Goal: Information Seeking & Learning: Learn about a topic

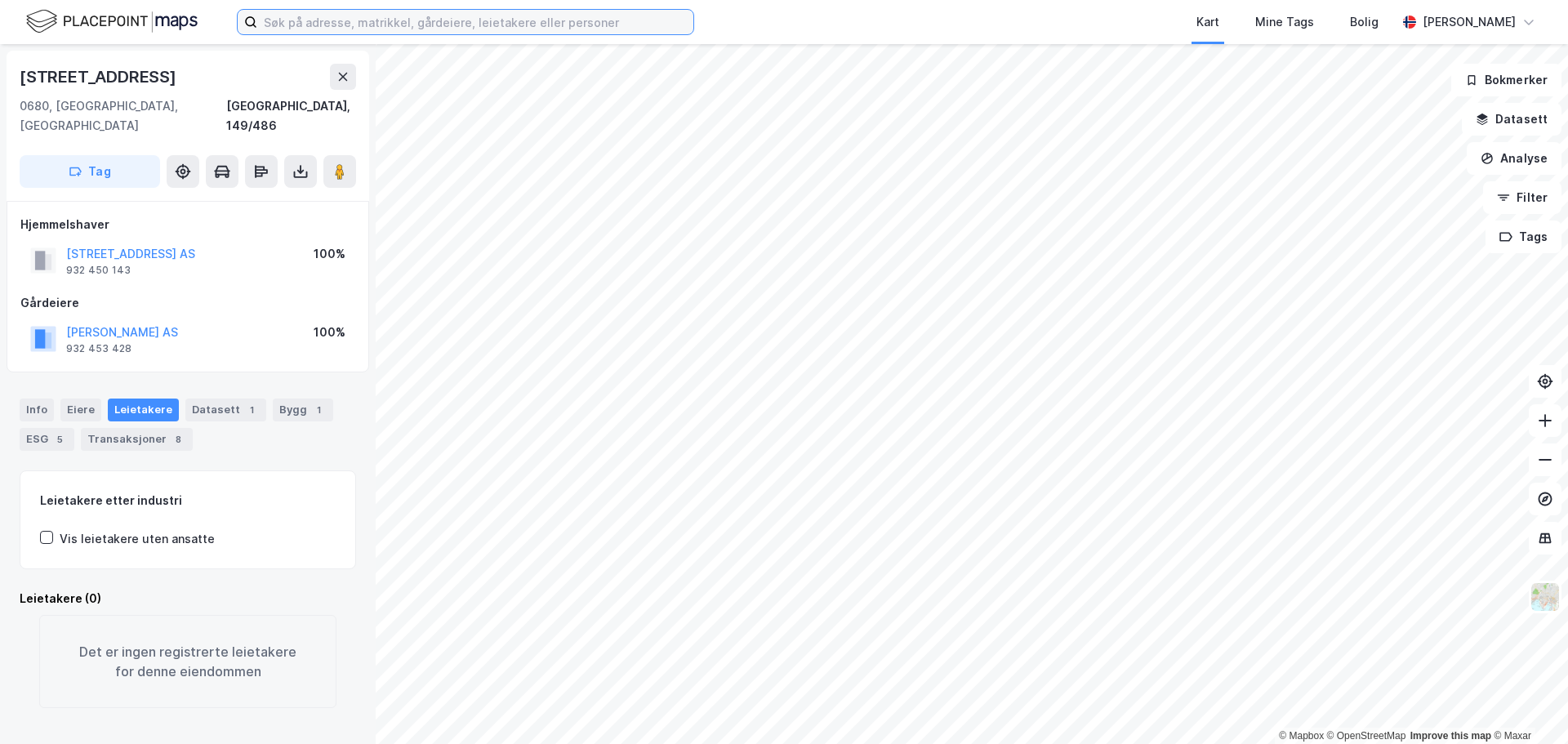
drag, startPoint x: 449, startPoint y: 28, endPoint x: 458, endPoint y: 30, distance: 9.2
click at [449, 29] on input at bounding box center [475, 22] width 436 height 24
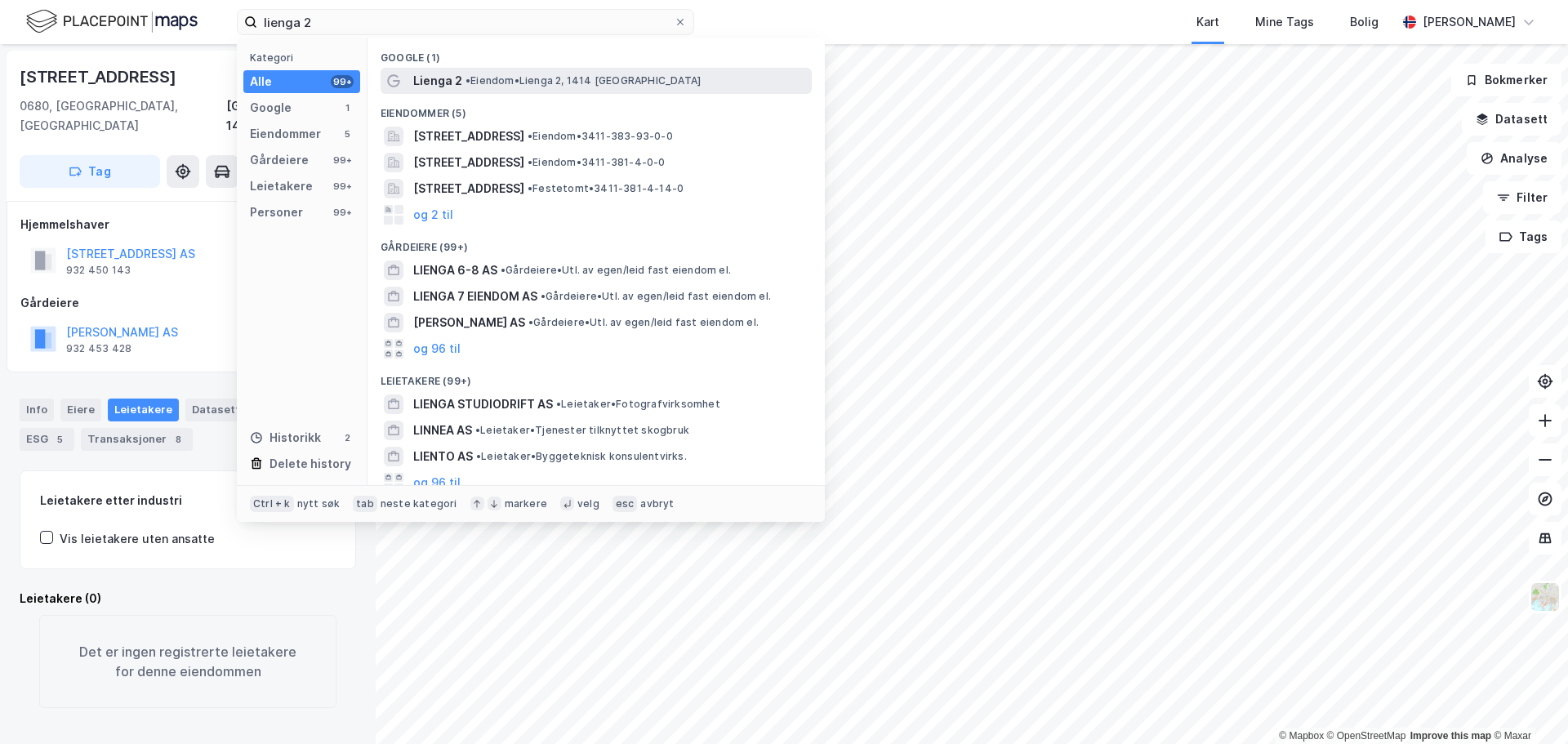
click at [546, 83] on span "• [PERSON_NAME] 2, 1414 [GEOGRAPHIC_DATA]" at bounding box center [583, 81] width 235 height 13
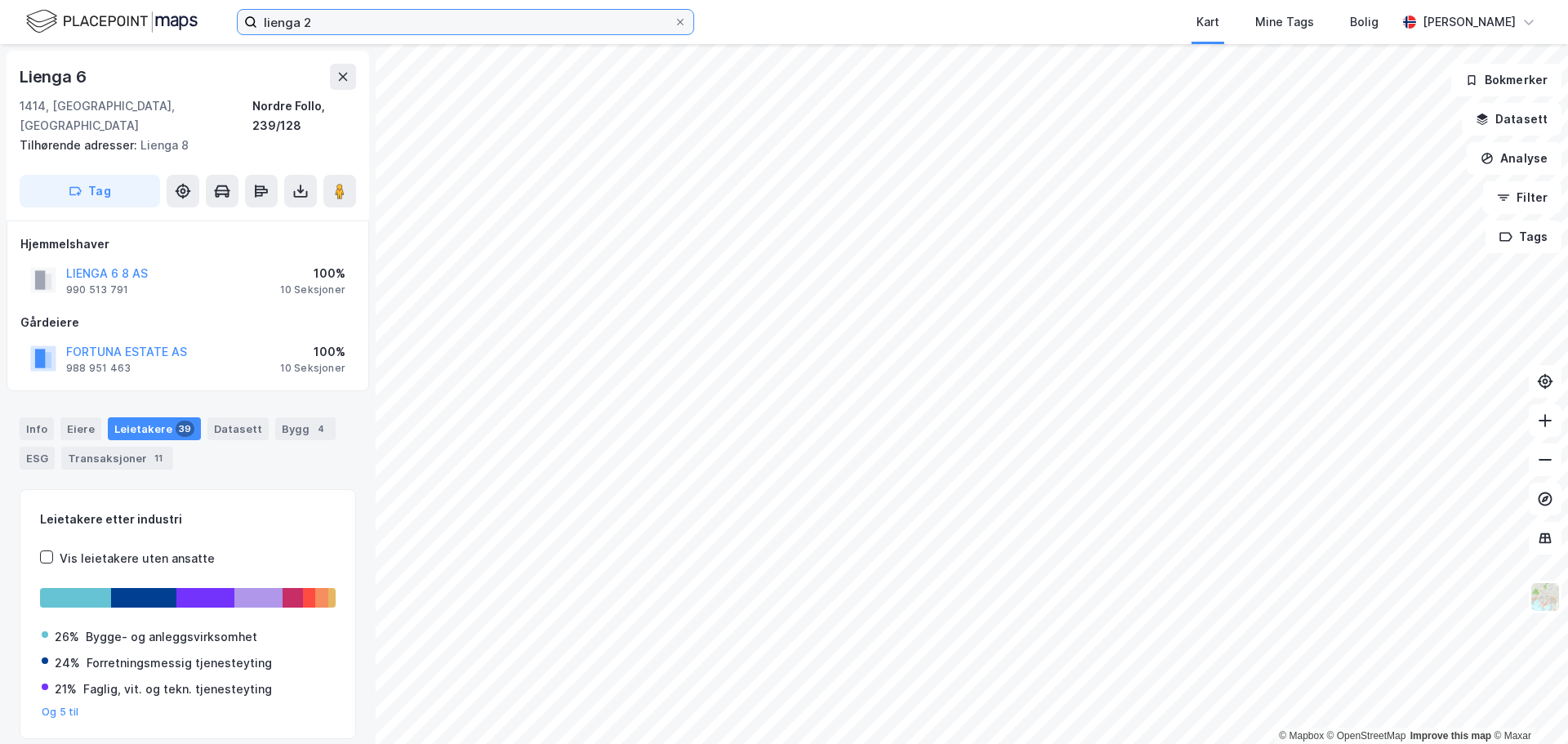
click at [430, 29] on input "lienga 2" at bounding box center [466, 22] width 417 height 24
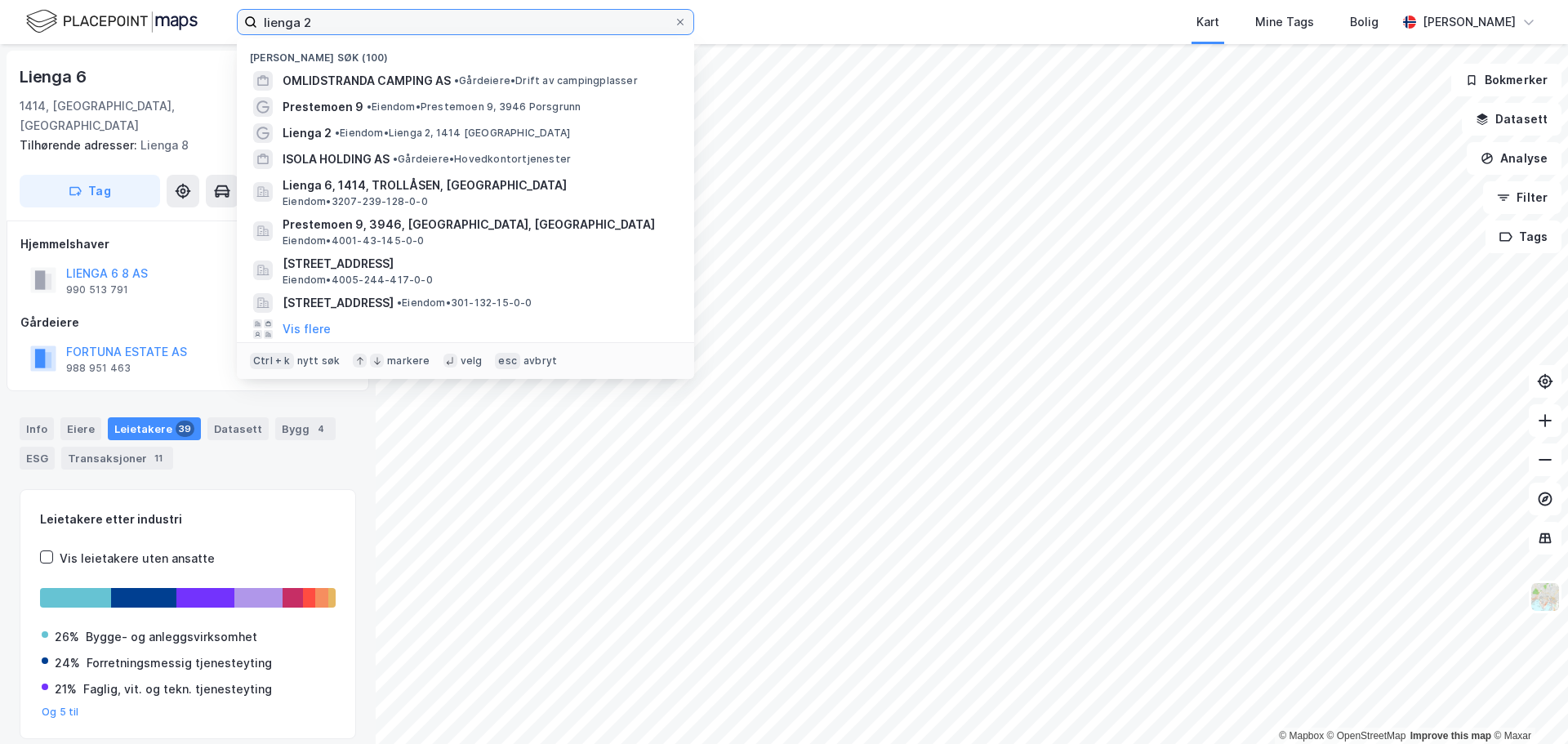
click at [430, 29] on input "lienga 2" at bounding box center [466, 22] width 417 height 24
paste input "[STREET_ADDRESS]"
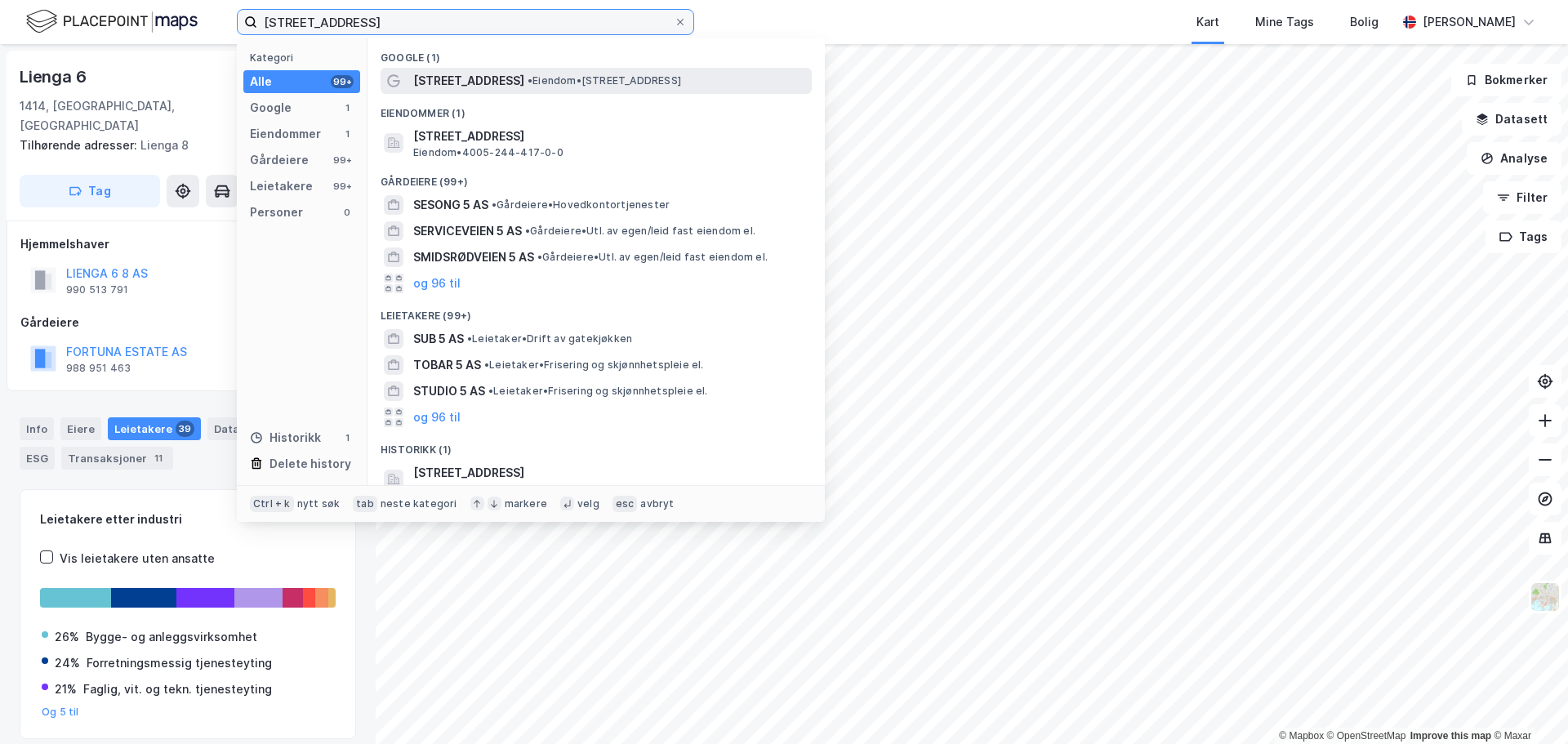
type input "[STREET_ADDRESS]"
click at [492, 78] on span "[STREET_ADDRESS]" at bounding box center [468, 80] width 111 height 20
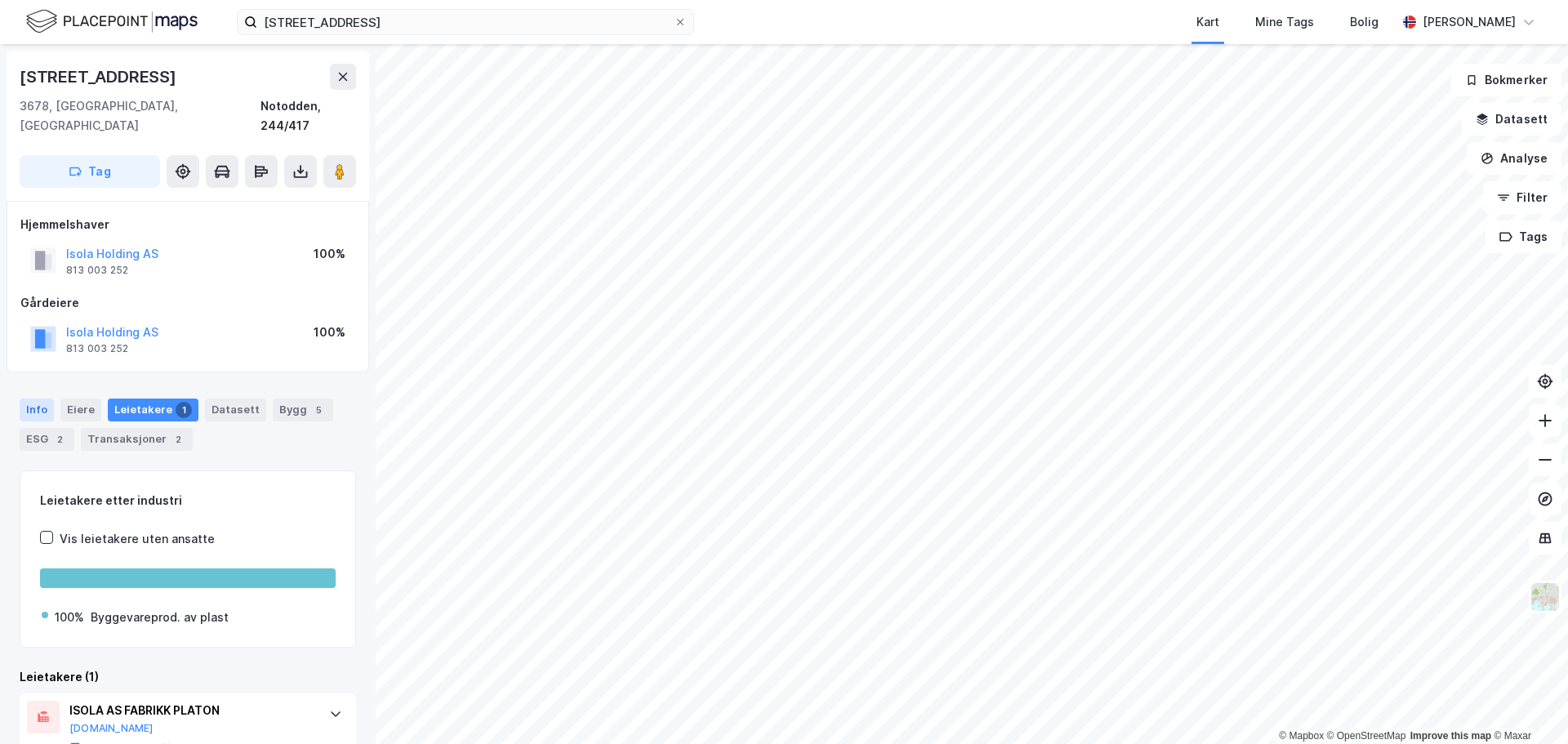
click at [37, 399] on div "Info" at bounding box center [36, 410] width 34 height 23
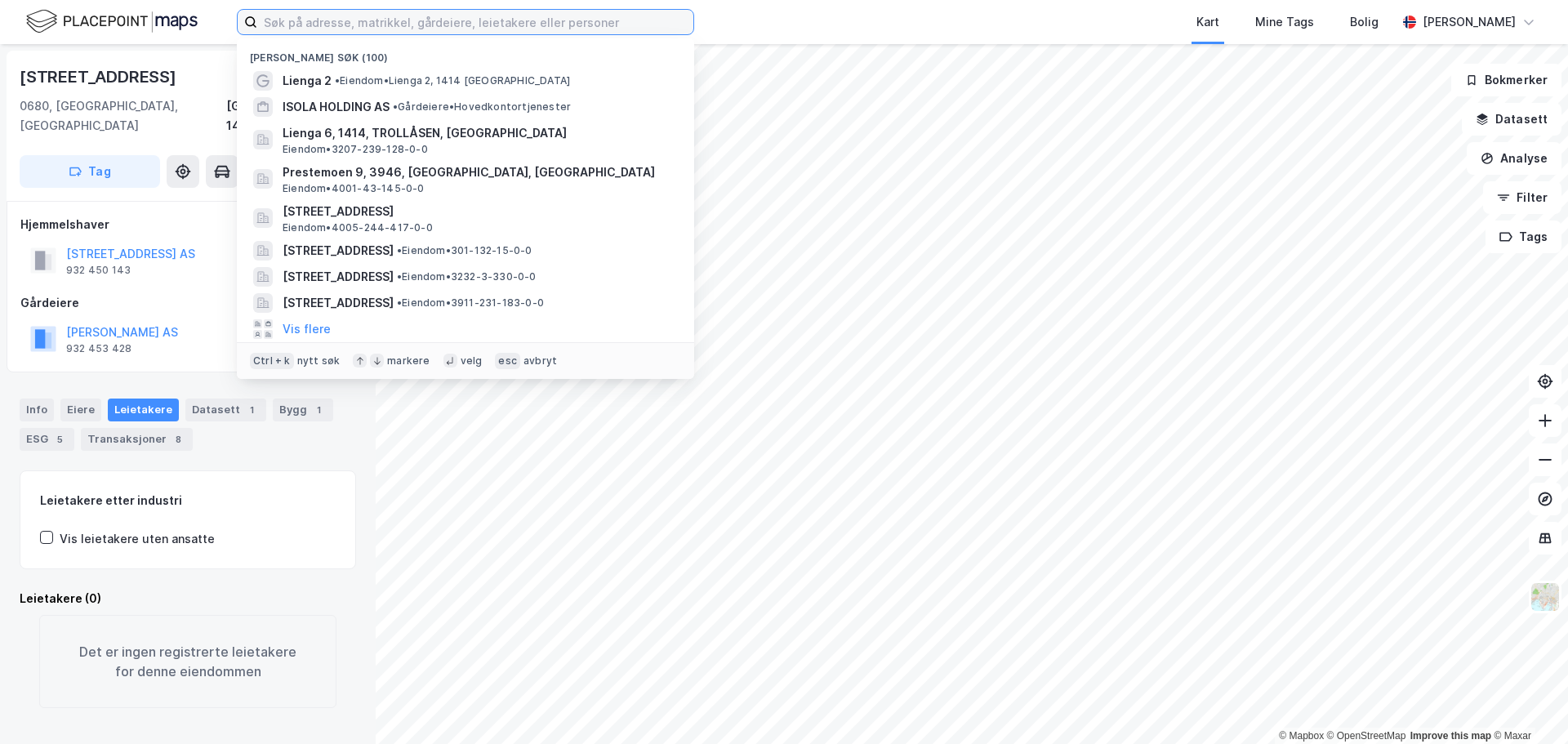
click at [515, 29] on input at bounding box center [475, 22] width 436 height 24
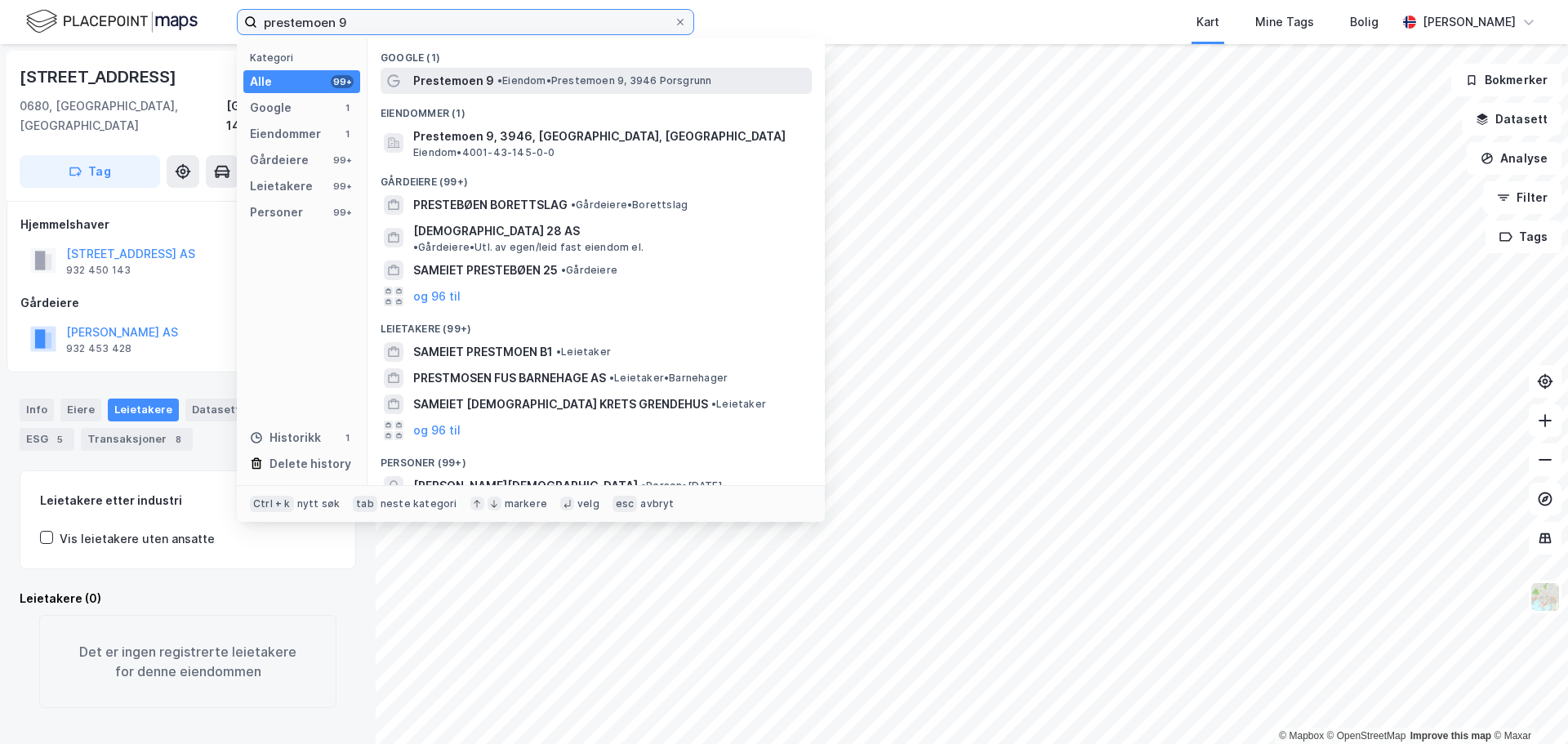
type input "prestemoen 9"
click at [526, 80] on span "• Eiendom • Prestemoen 9, 3946 Porsgrunn" at bounding box center [605, 81] width 214 height 13
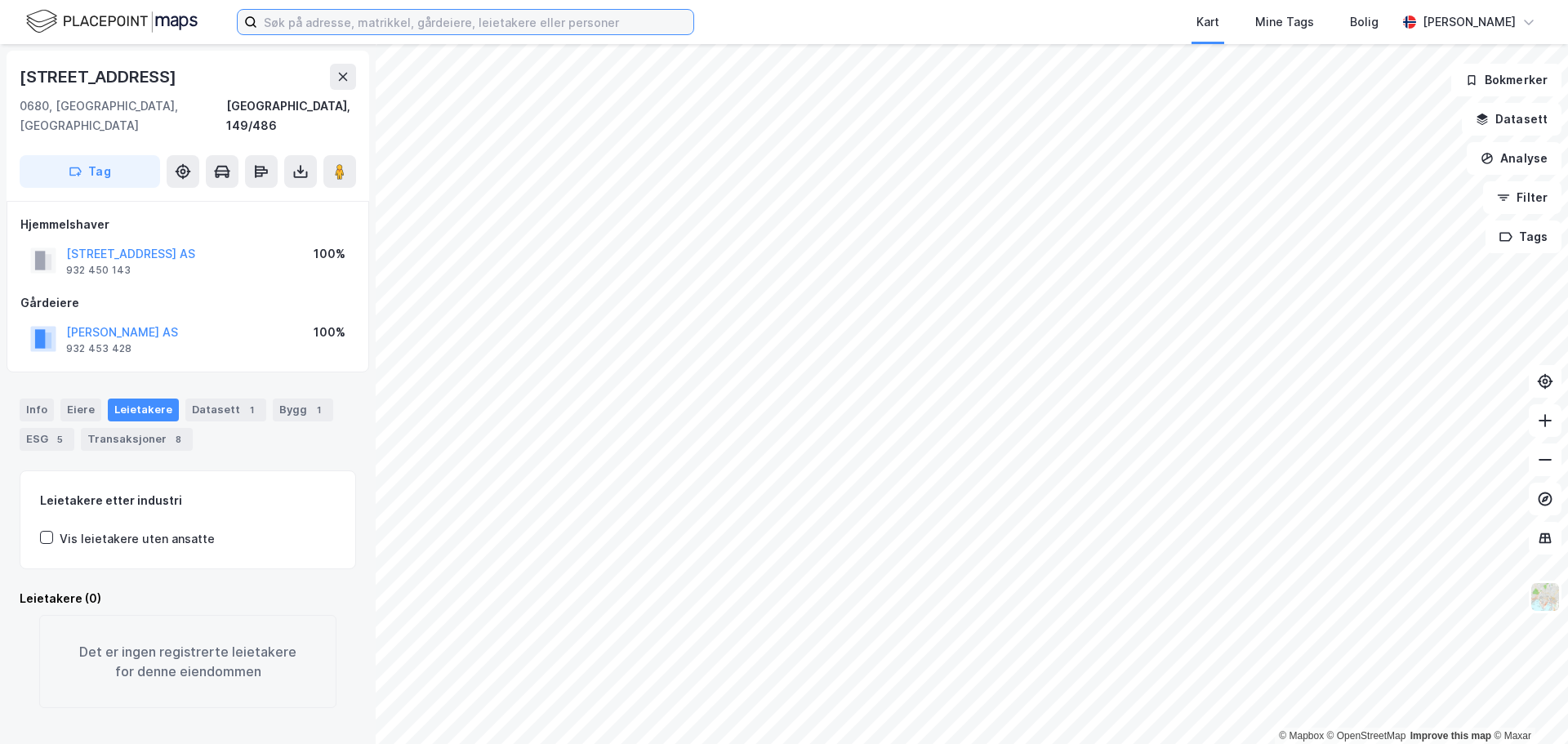
click at [300, 23] on input at bounding box center [475, 22] width 436 height 24
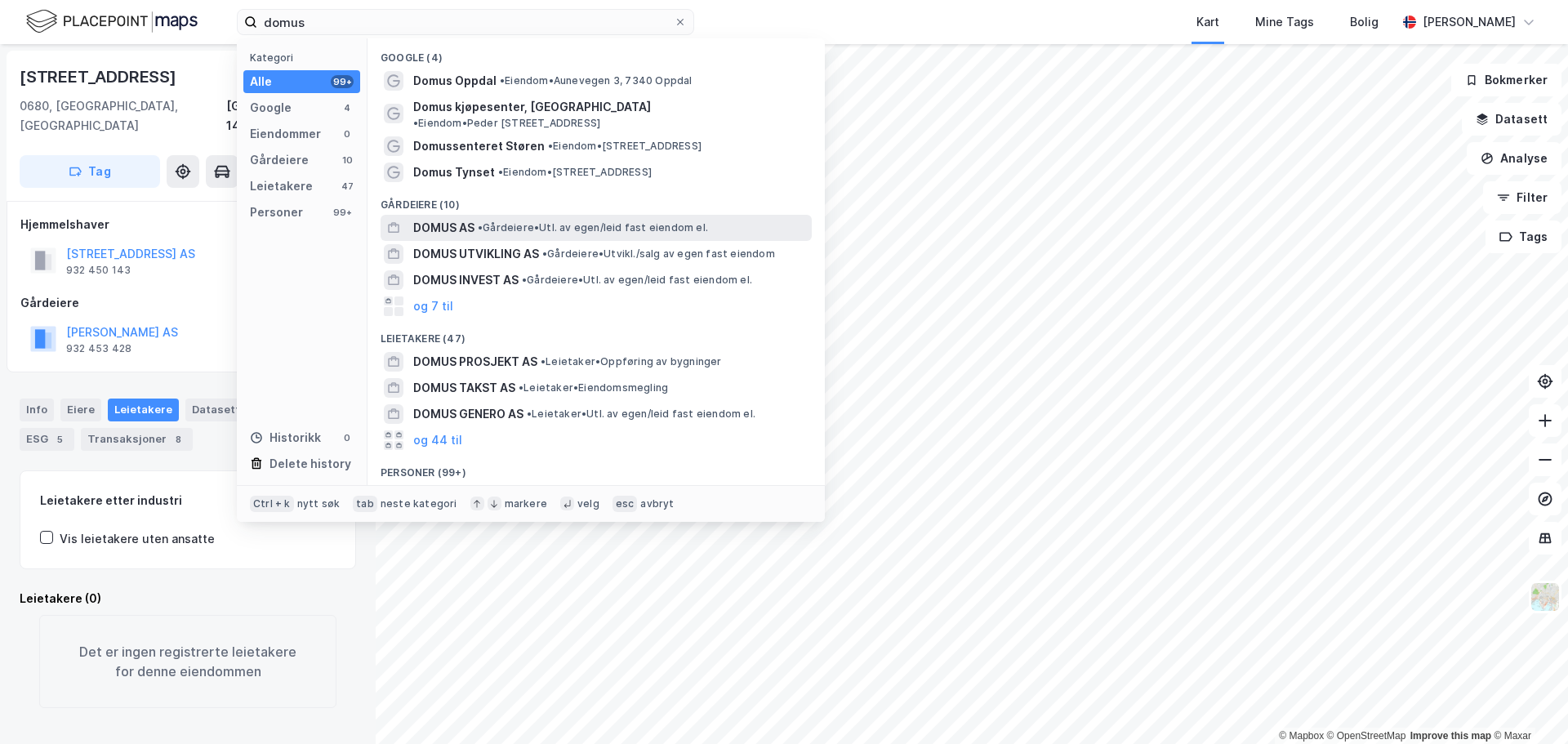
click at [462, 218] on span "DOMUS AS" at bounding box center [444, 227] width 61 height 20
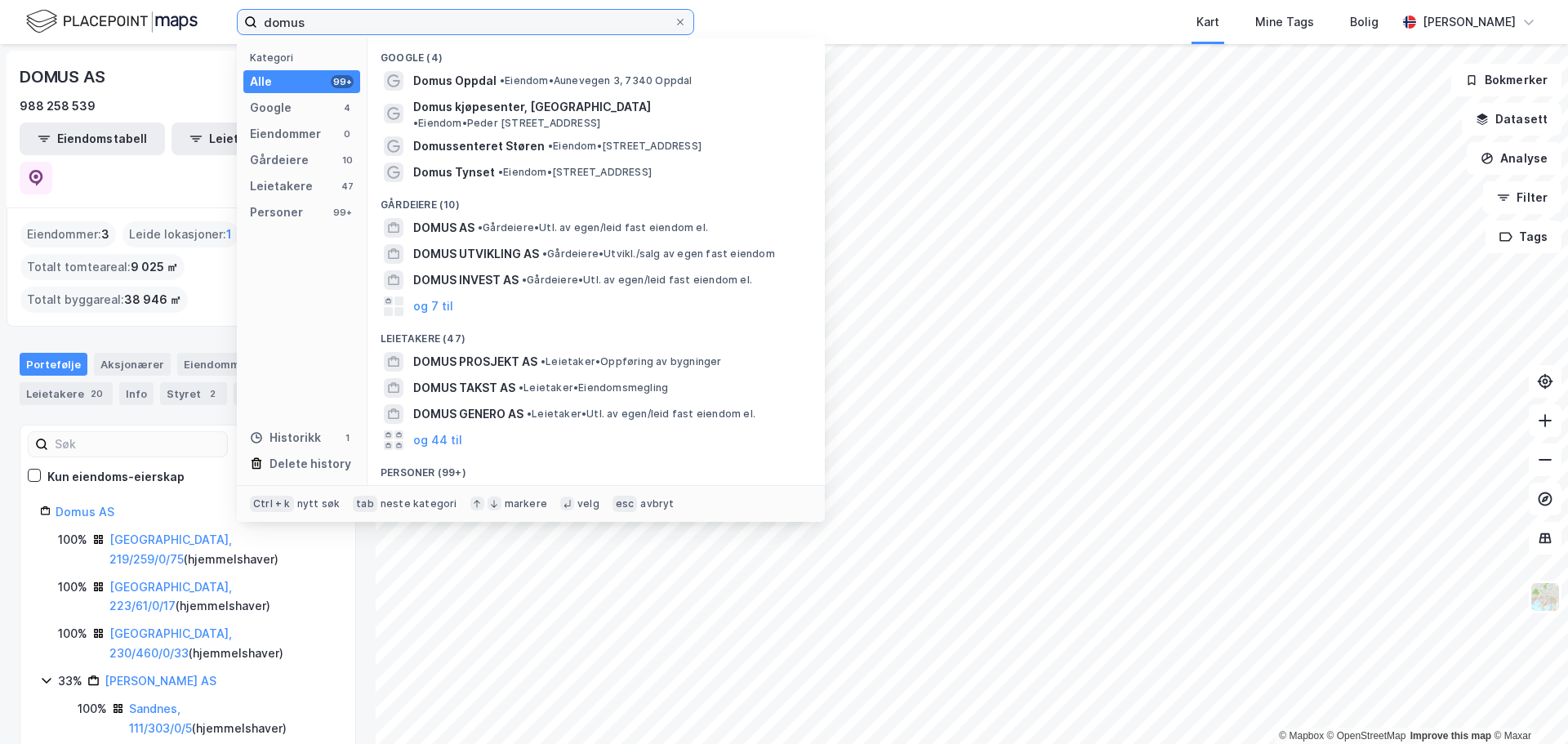
click at [432, 33] on input "domus" at bounding box center [466, 22] width 417 height 24
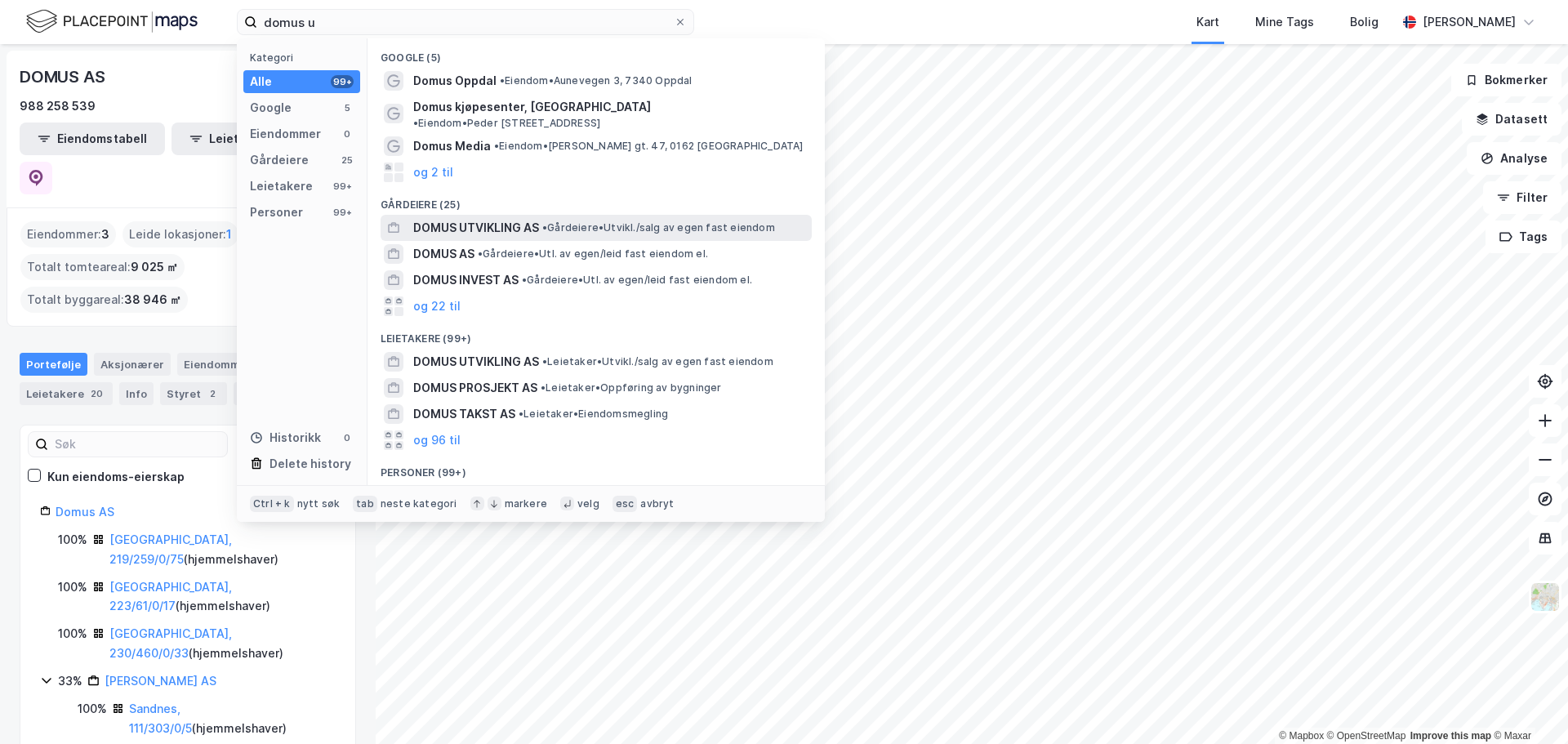
click at [523, 218] on span "DOMUS UTVIKLING AS" at bounding box center [475, 227] width 126 height 20
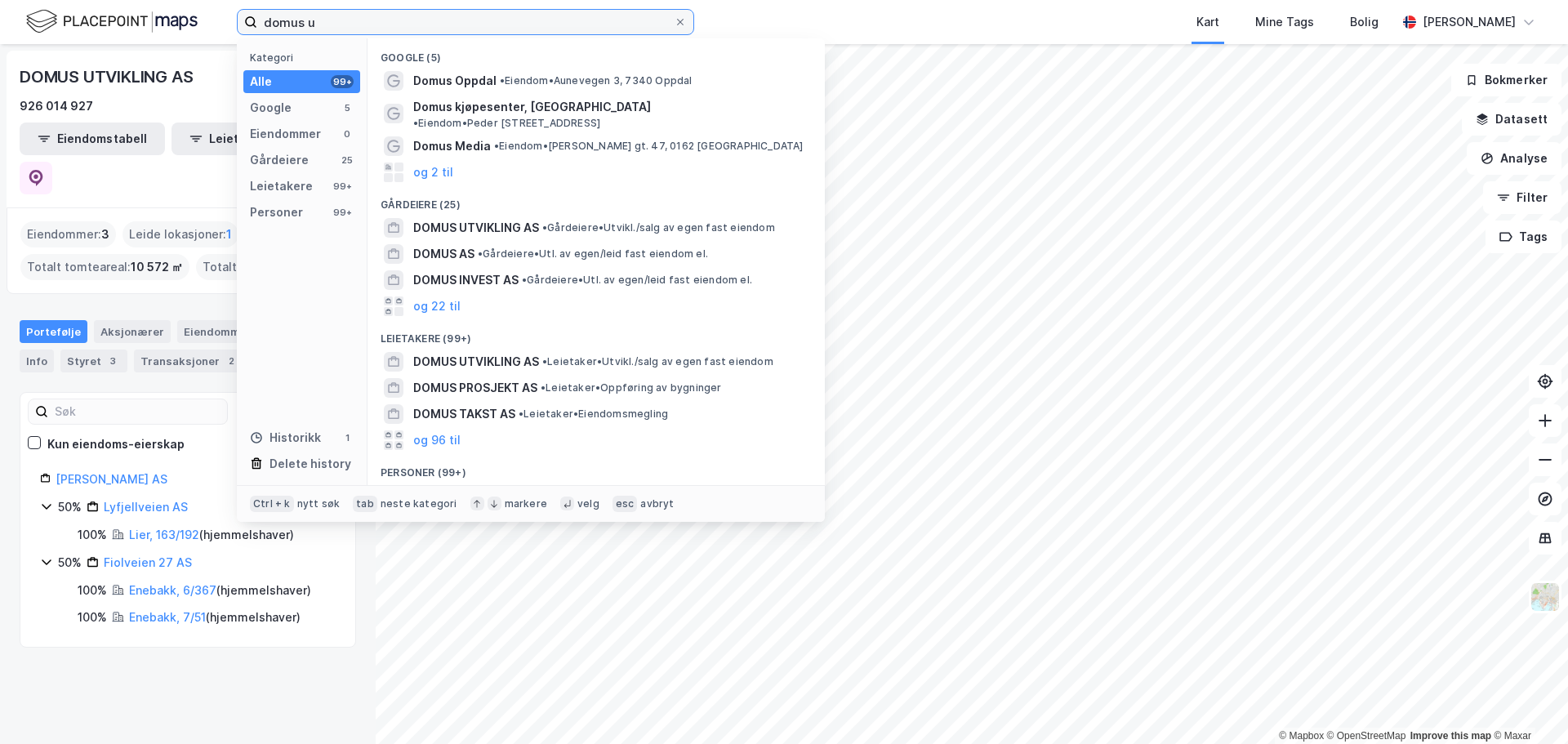
click at [359, 21] on input "domus u" at bounding box center [466, 22] width 417 height 24
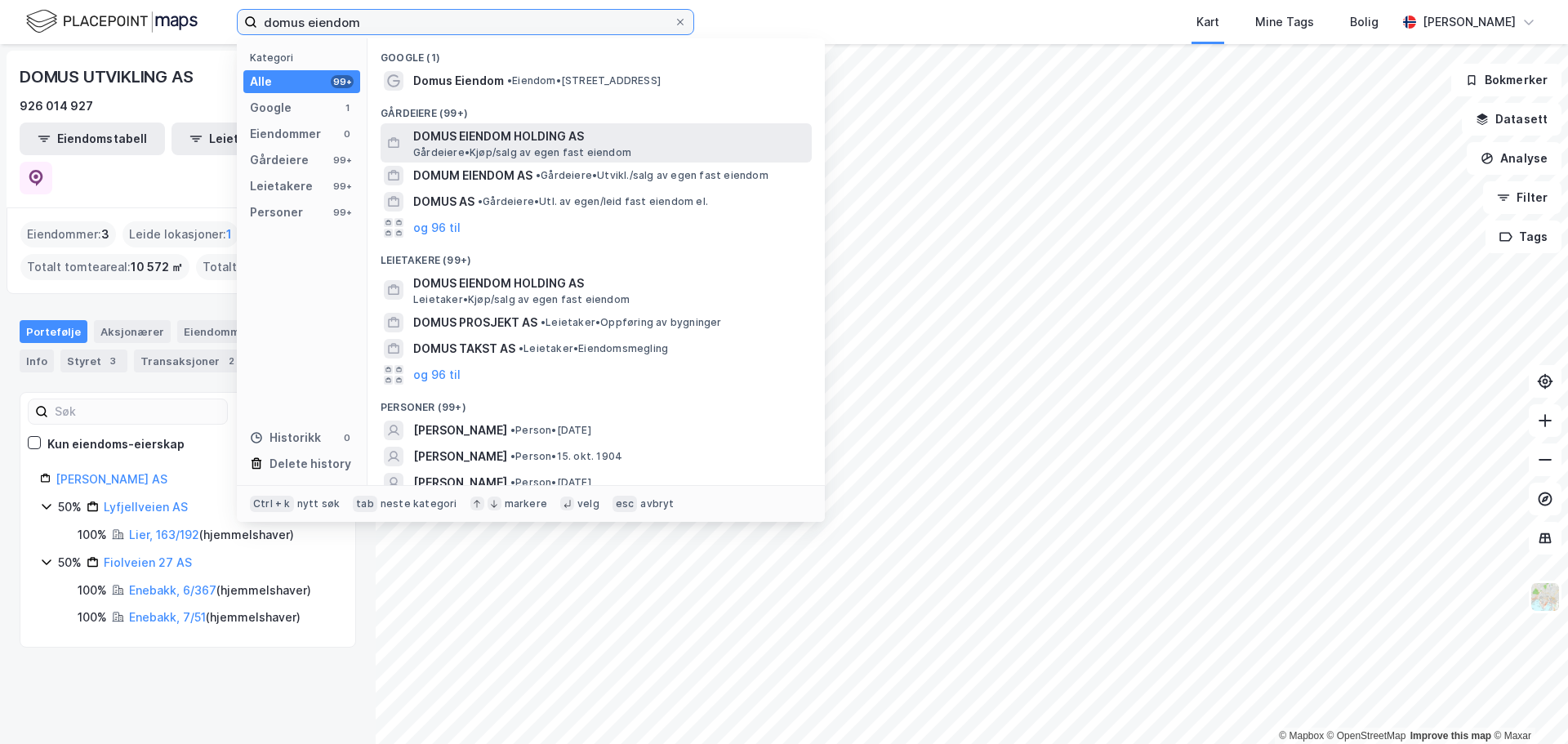
type input "domus eiendom"
click at [573, 136] on span "DOMUS EIENDOM HOLDING AS" at bounding box center [609, 136] width 392 height 20
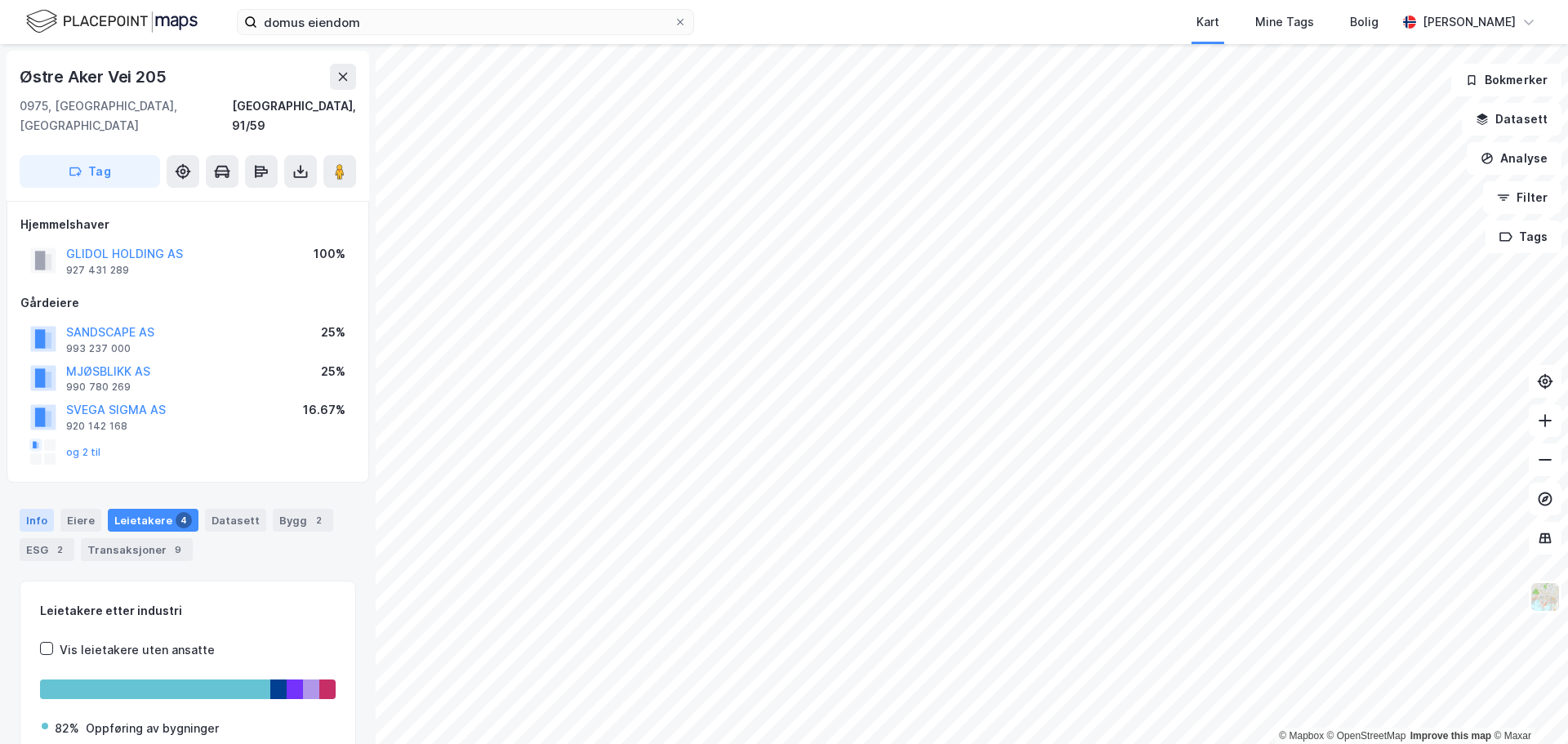
drag, startPoint x: 31, startPoint y: 505, endPoint x: 27, endPoint y: 498, distance: 8.1
click at [31, 509] on div "Info" at bounding box center [36, 520] width 34 height 23
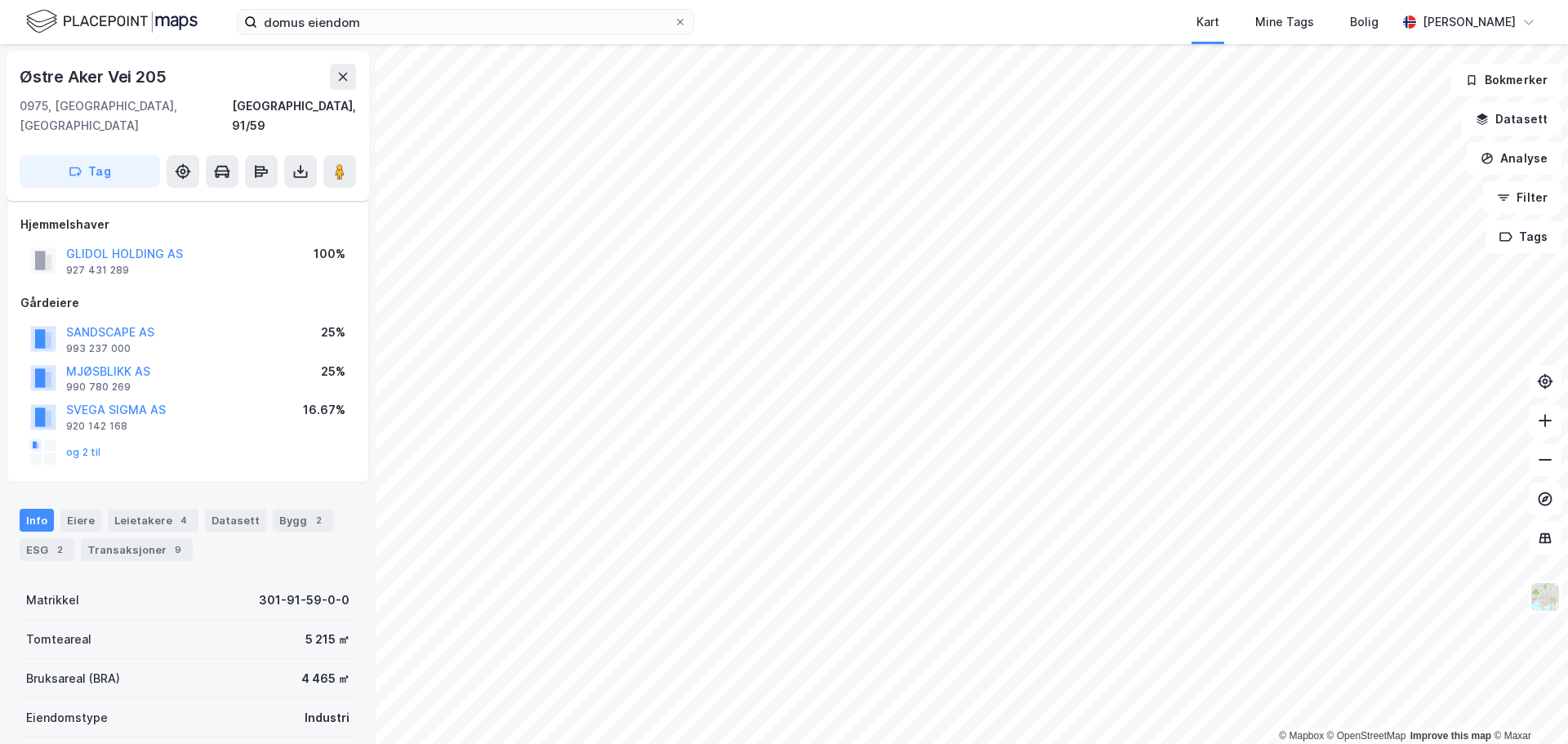
scroll to position [256, 0]
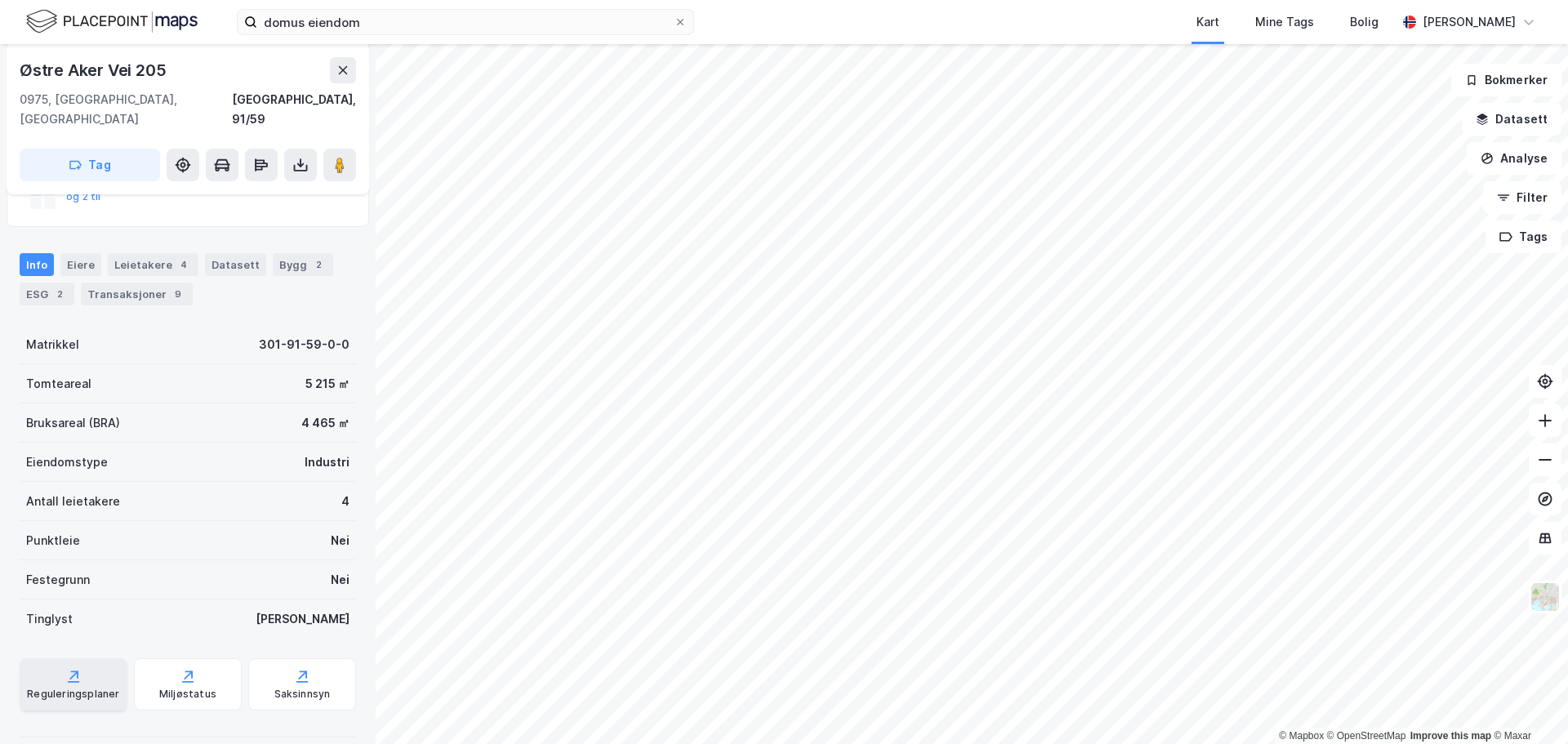
click at [84, 687] on div "Reguleringsplaner" at bounding box center [73, 694] width 92 height 13
click at [282, 687] on div "Saksinnsyn" at bounding box center [302, 694] width 57 height 13
